Goal: Find specific page/section: Find specific page/section

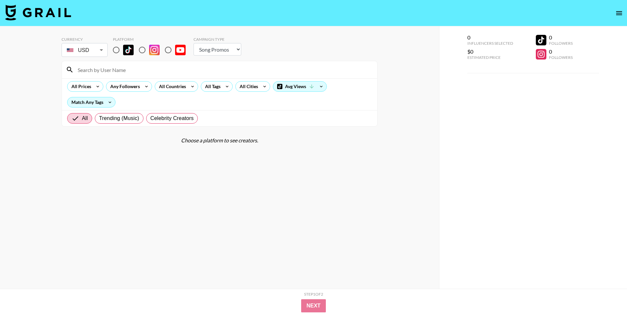
select select "Song"
click at [130, 149] on section "Currency USD USD ​ Platform Campaign Type Choose Type... Song Promos Brand Prom…" at bounding box center [220, 163] width 316 height 263
click at [134, 161] on section "Currency USD USD ​ Platform Campaign Type Choose Type... Song Promos Brand Prom…" at bounding box center [220, 163] width 316 height 263
click at [162, 87] on div "All Countries" at bounding box center [171, 87] width 32 height 10
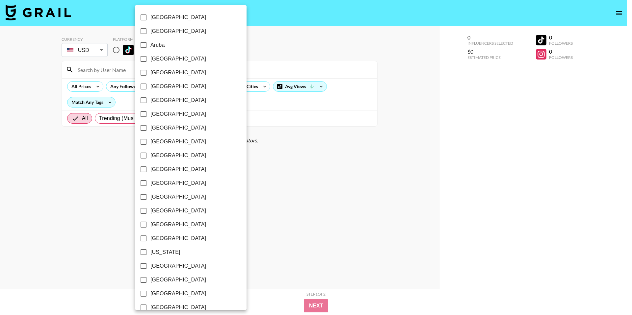
click at [224, 89] on div at bounding box center [316, 157] width 632 height 315
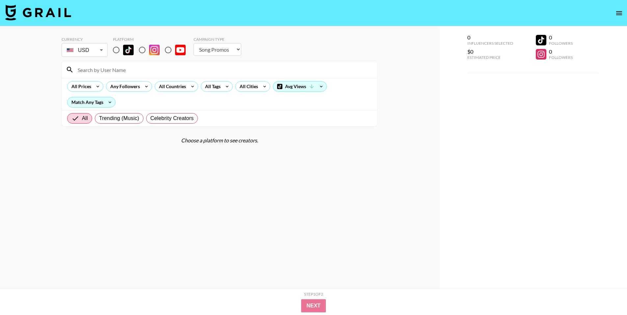
click at [223, 88] on div "[GEOGRAPHIC_DATA] [GEOGRAPHIC_DATA] [GEOGRAPHIC_DATA] [GEOGRAPHIC_DATA] [GEOGRA…" at bounding box center [313, 157] width 627 height 315
click at [223, 87] on icon at bounding box center [227, 87] width 11 height 10
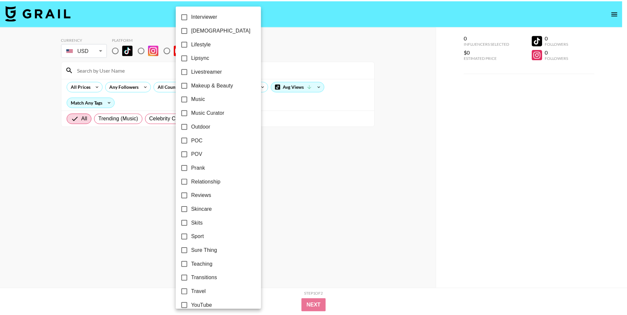
scroll to position [69, 0]
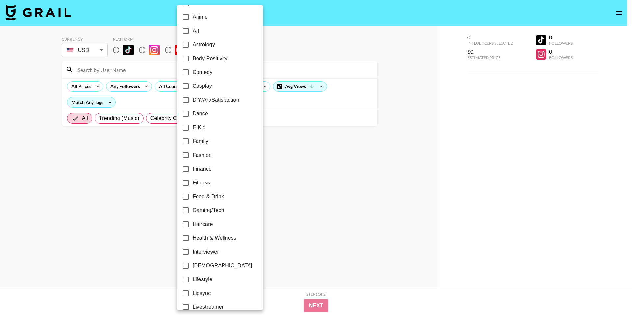
click at [209, 113] on label "Dance" at bounding box center [216, 114] width 74 height 14
click at [192, 113] on input "Dance" at bounding box center [186, 114] width 14 height 14
checkbox input "true"
click at [282, 135] on div at bounding box center [316, 157] width 632 height 315
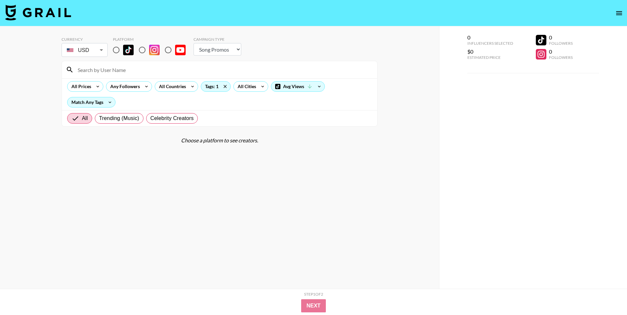
click at [142, 51] on input "radio" at bounding box center [142, 50] width 14 height 14
radio input "true"
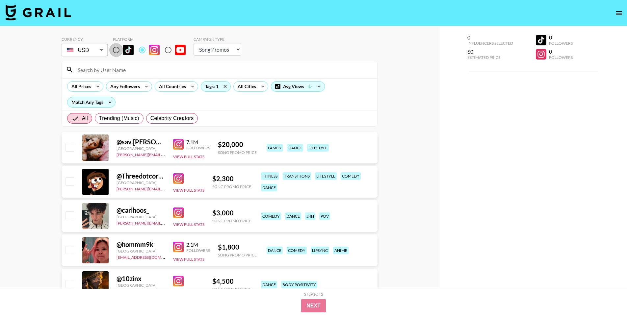
click at [116, 50] on input "radio" at bounding box center [116, 50] width 14 height 14
radio input "true"
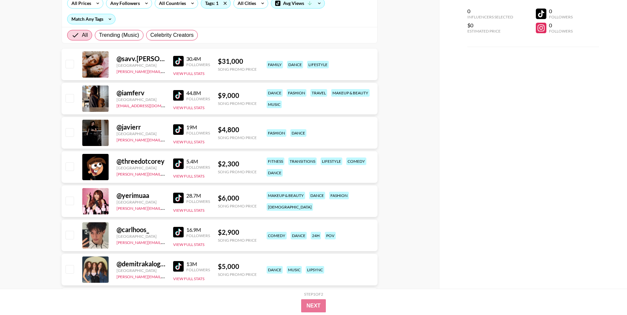
scroll to position [127, 0]
